Goal: Information Seeking & Learning: Learn about a topic

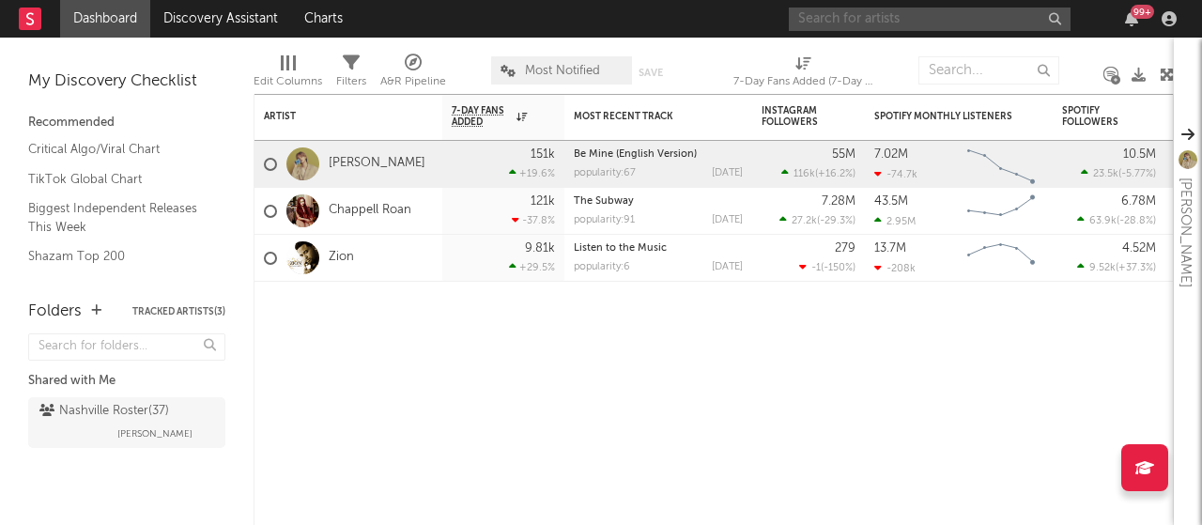
click at [907, 24] on input "text" at bounding box center [930, 19] width 282 height 23
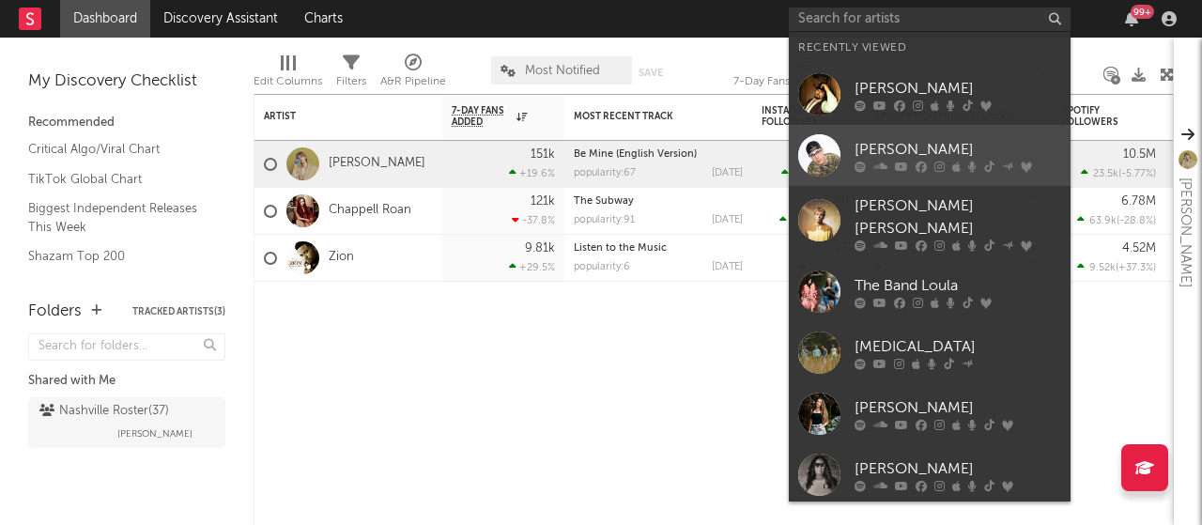
click at [880, 145] on div "[PERSON_NAME]" at bounding box center [958, 149] width 207 height 23
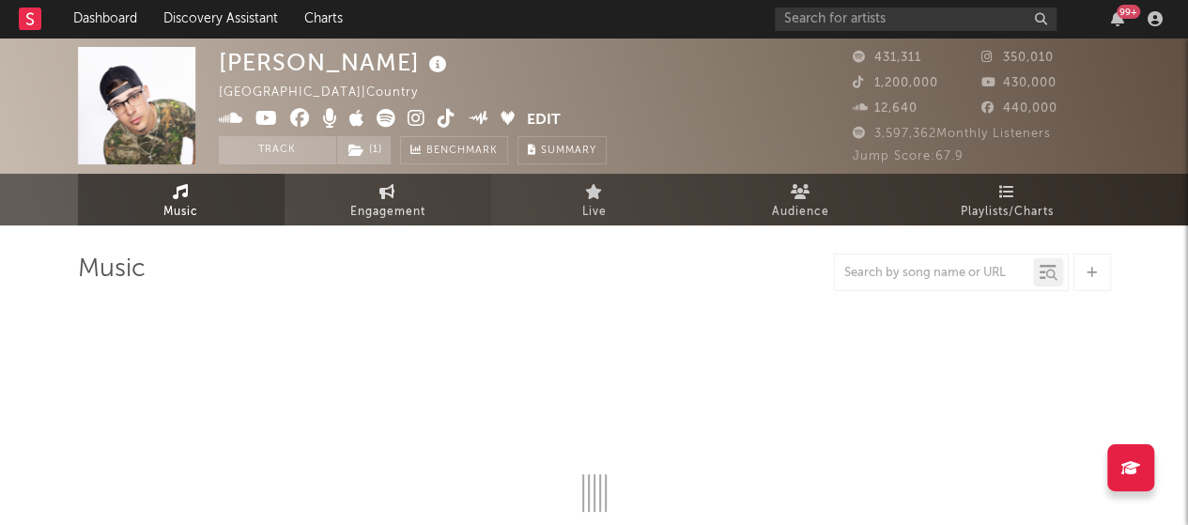
select select "6m"
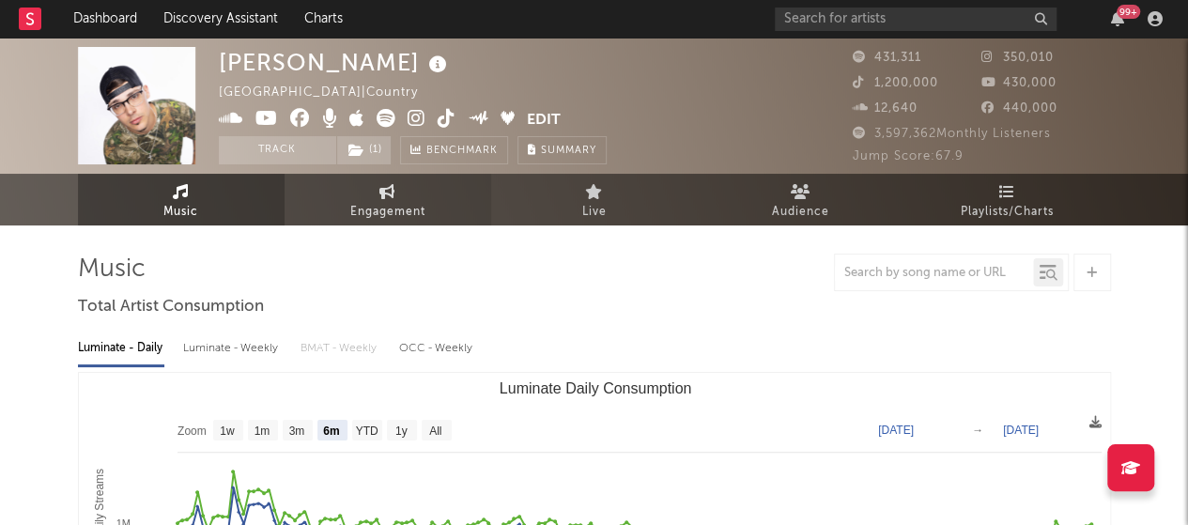
click at [408, 206] on span "Engagement" at bounding box center [387, 212] width 75 height 23
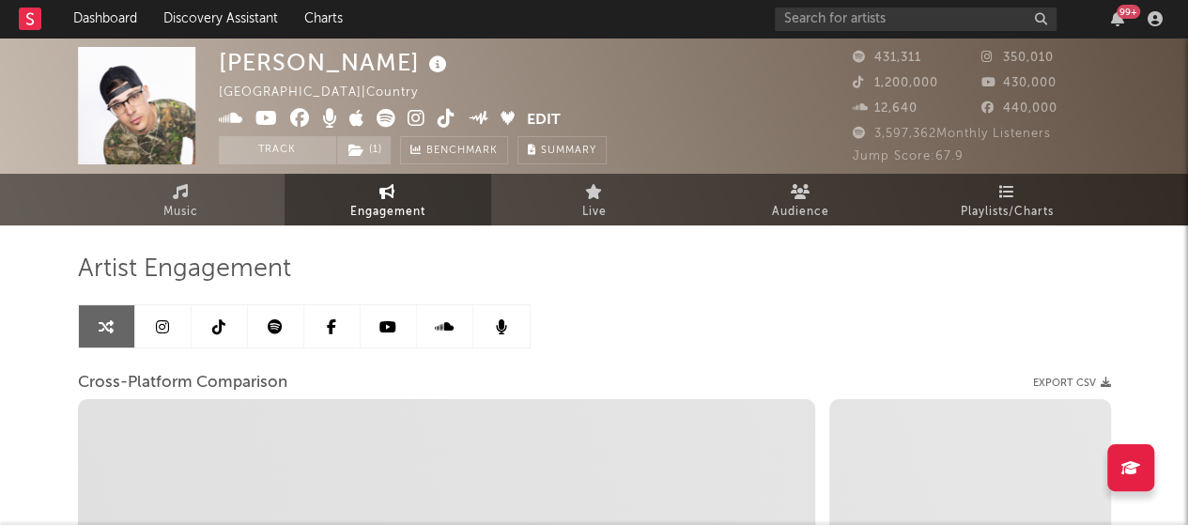
select select "1w"
click at [165, 326] on icon at bounding box center [162, 326] width 13 height 15
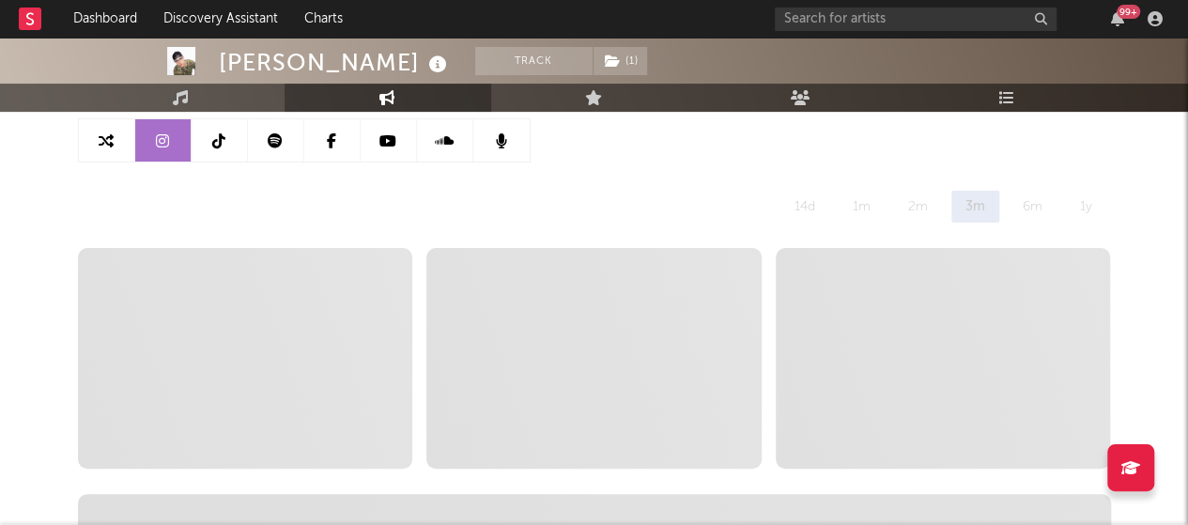
select select "6m"
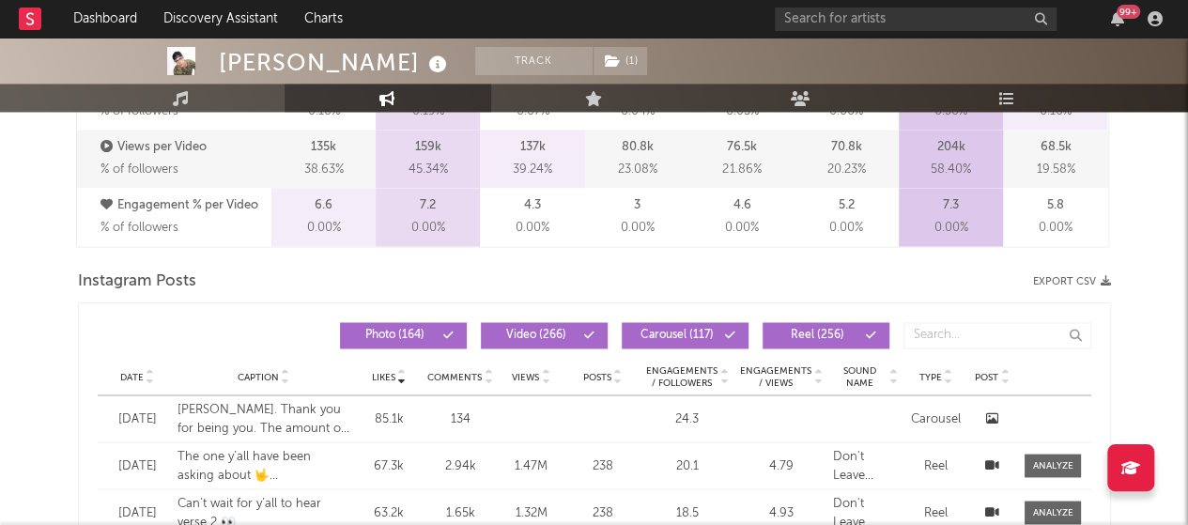
scroll to position [1403, 0]
click at [140, 383] on div "Date Caption Likes Comments Views Posts Engagements / Followers Engagements / V…" at bounding box center [595, 378] width 994 height 38
click at [146, 375] on icon at bounding box center [150, 374] width 9 height 8
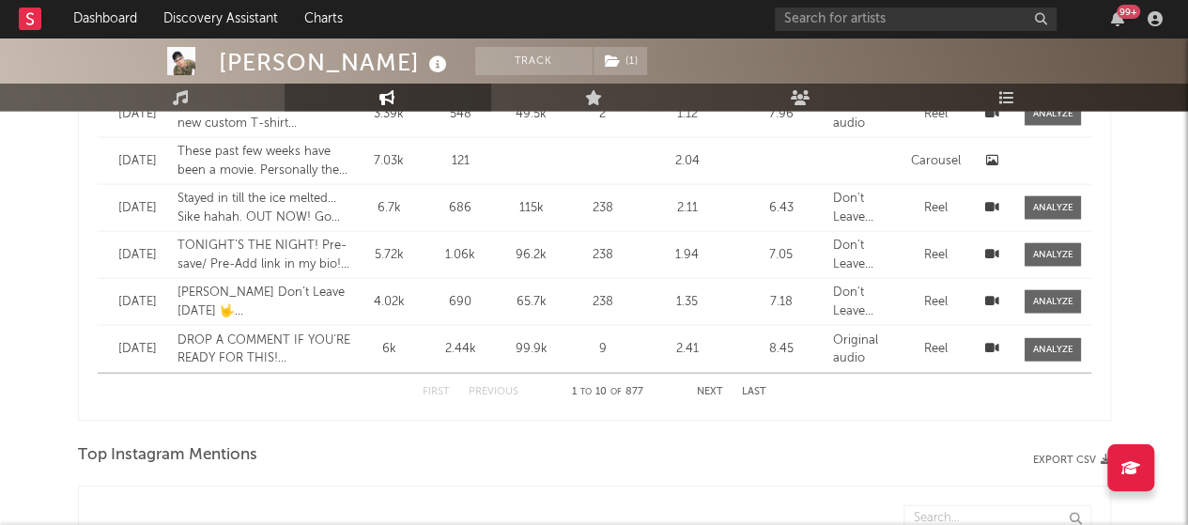
scroll to position [1898, 0]
click at [710, 391] on button "Next" at bounding box center [710, 391] width 26 height 10
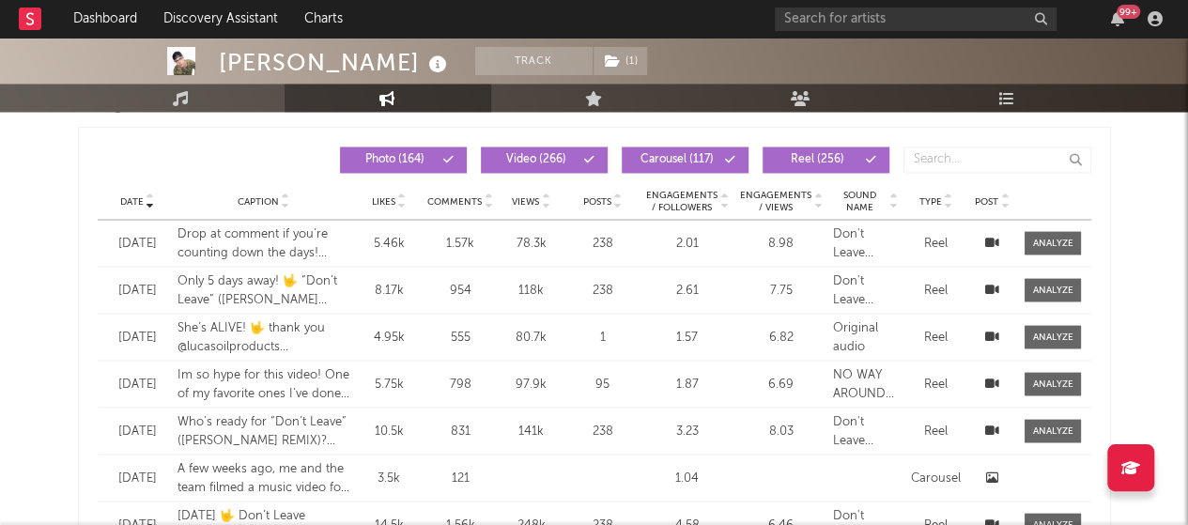
scroll to position [1581, 0]
